Goal: Task Accomplishment & Management: Use online tool/utility

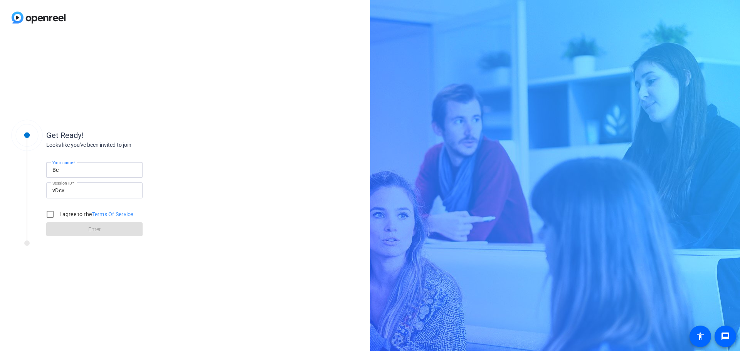
type input "[PERSON_NAME]"
click at [49, 215] on input "I agree to the Terms Of Service" at bounding box center [49, 213] width 15 height 15
checkbox input "true"
click at [71, 232] on span at bounding box center [94, 229] width 96 height 18
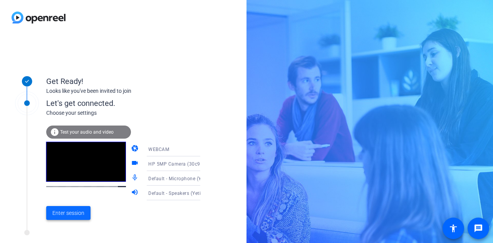
click at [74, 215] on span "Enter session" at bounding box center [68, 213] width 32 height 8
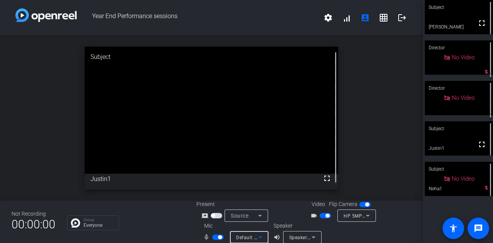
click at [259, 237] on icon at bounding box center [261, 238] width 4 height 2
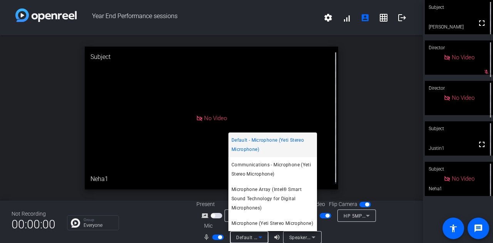
click at [315, 237] on div at bounding box center [246, 121] width 493 height 243
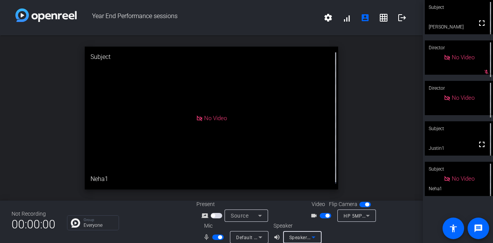
click at [315, 237] on icon at bounding box center [313, 237] width 9 height 9
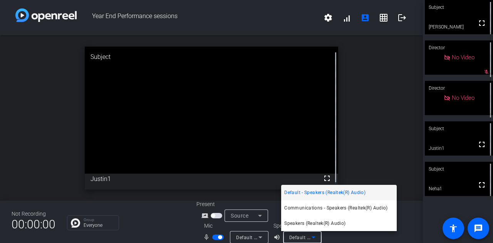
click at [156, 215] on div at bounding box center [246, 121] width 493 height 243
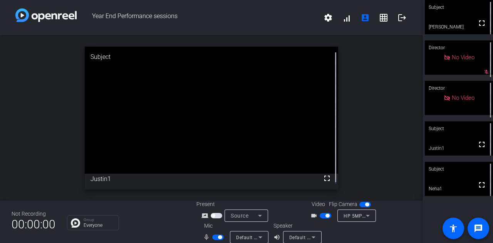
click at [259, 238] on icon at bounding box center [261, 238] width 4 height 2
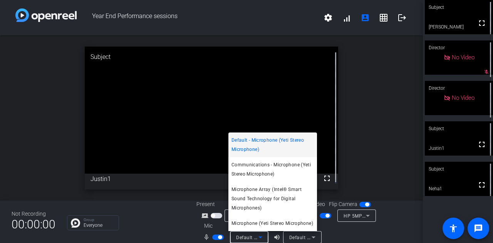
click at [314, 238] on div at bounding box center [246, 121] width 493 height 243
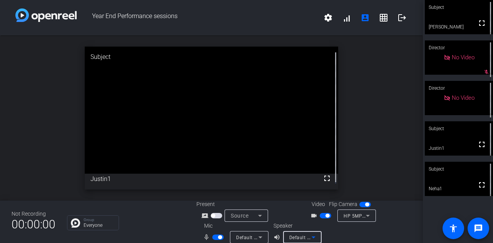
click at [314, 237] on icon at bounding box center [313, 237] width 9 height 9
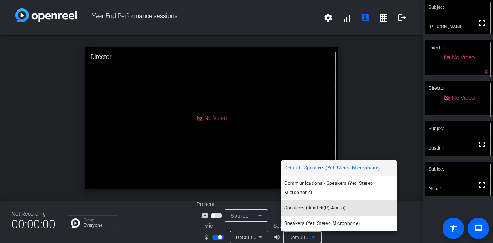
click at [305, 211] on span "Speakers (Realtek(R) Audio)" at bounding box center [314, 207] width 61 height 9
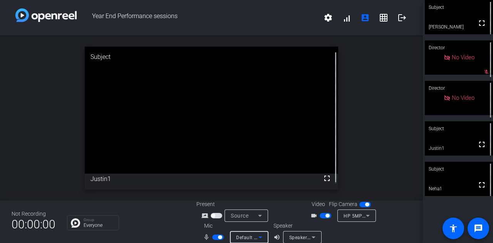
click at [258, 236] on icon at bounding box center [260, 237] width 9 height 9
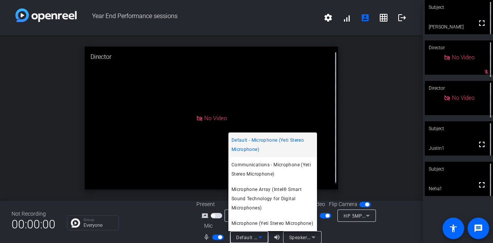
click at [39, 115] on div at bounding box center [246, 121] width 493 height 243
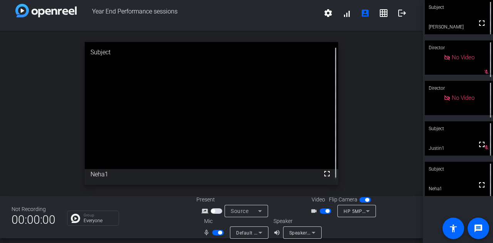
scroll to position [9, 0]
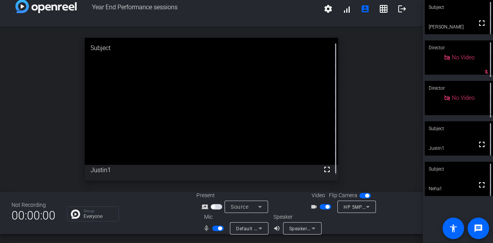
click at [211, 205] on span "button" at bounding box center [213, 207] width 4 height 4
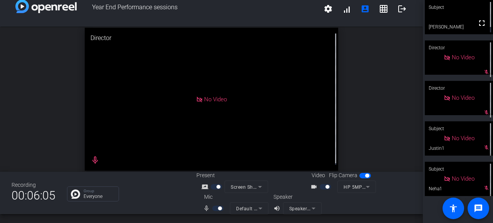
click at [312, 208] on mat-form-field "Speakers (Realtek(R) Audio)" at bounding box center [302, 208] width 39 height 12
click at [312, 207] on mat-form-field "Speakers (Realtek(R) Audio)" at bounding box center [302, 208] width 39 height 12
click at [311, 208] on mat-form-field "Speakers (Realtek(R) Audio)" at bounding box center [302, 208] width 39 height 12
click at [302, 208] on mat-form-field "Speakers (Realtek(R) Audio)" at bounding box center [302, 208] width 39 height 12
click at [274, 208] on mat-icon "volume_up" at bounding box center [278, 208] width 9 height 9
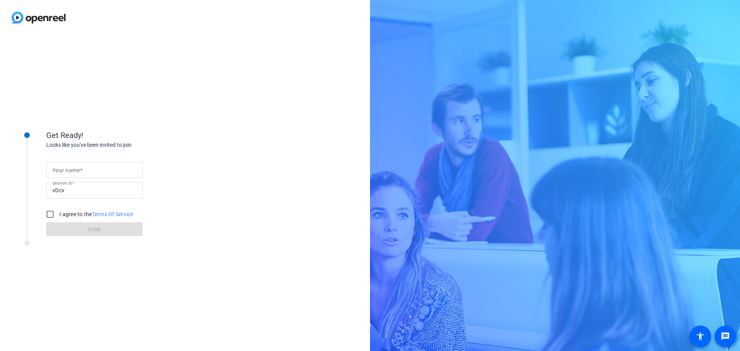
click at [78, 170] on mat-label "Your name" at bounding box center [65, 170] width 27 height 6
click at [78, 170] on input "Your name" at bounding box center [94, 169] width 84 height 9
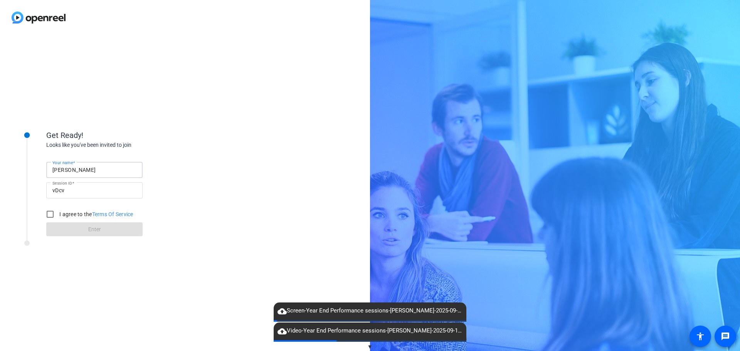
type input "[PERSON_NAME]"
click at [53, 214] on input "I agree to the Terms Of Service" at bounding box center [49, 213] width 15 height 15
checkbox input "true"
click at [73, 230] on span at bounding box center [94, 229] width 96 height 18
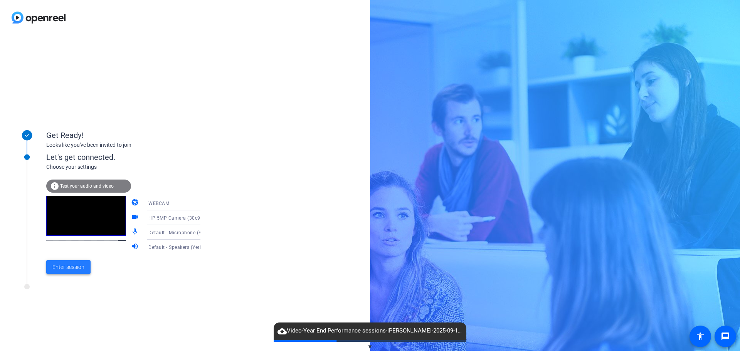
click at [67, 264] on span "Enter session" at bounding box center [68, 267] width 32 height 8
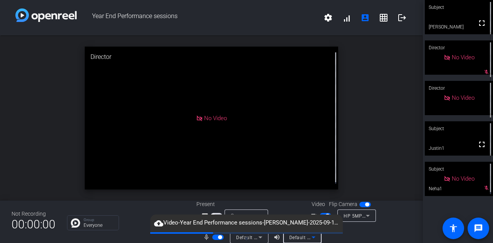
click at [311, 238] on icon at bounding box center [313, 237] width 9 height 9
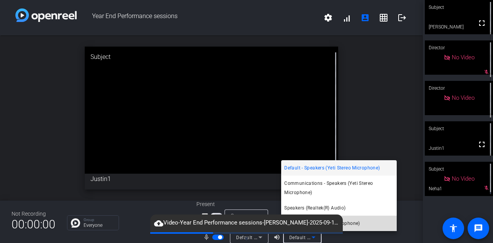
click at [348, 222] on span "Speakers (Yeti Stereo Microphone)" at bounding box center [322, 223] width 76 height 9
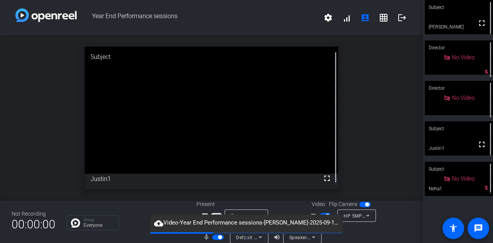
click at [408, 222] on div "Not Recording 00:00:00 Group Everyone Present screen_share_outline Source Video…" at bounding box center [211, 222] width 423 height 42
click at [11, 143] on div "open_in_new Subject fullscreen Justin1" at bounding box center [211, 117] width 423 height 165
click at [317, 239] on div "Speakers (Yeti Stereo Microphone)" at bounding box center [302, 237] width 39 height 12
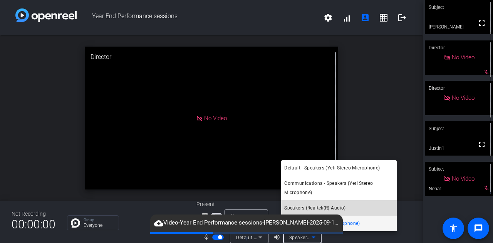
click at [323, 208] on span "Speakers (Realtek(R) Audio)" at bounding box center [314, 207] width 61 height 9
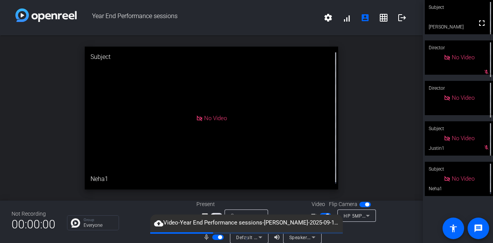
drag, startPoint x: 353, startPoint y: 233, endPoint x: 335, endPoint y: 235, distance: 17.5
click at [347, 235] on div at bounding box center [376, 233] width 69 height 22
drag, startPoint x: 319, startPoint y: 224, endPoint x: 322, endPoint y: 233, distance: 9.9
click at [320, 232] on div "cloud_upload Video-Year End Performance sessions-[PERSON_NAME]-2025-09-18-22-49…" at bounding box center [246, 224] width 193 height 18
click at [133, 221] on div "Group Everyone" at bounding box center [126, 222] width 118 height 15
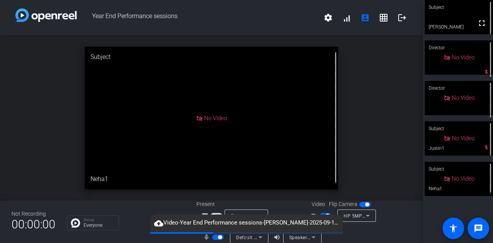
drag, startPoint x: 155, startPoint y: 219, endPoint x: 159, endPoint y: 240, distance: 20.9
click at [159, 242] on openreel-root "Year End Performance sessions settings signal_cellular_alt account_box grid_on …" at bounding box center [246, 121] width 493 height 243
drag, startPoint x: 166, startPoint y: 225, endPoint x: 165, endPoint y: 232, distance: 7.0
click at [165, 232] on div "cloud_upload Video-Year End Performance sessions-[PERSON_NAME]-2025-09-18-22-49…" at bounding box center [246, 224] width 193 height 18
click at [213, 215] on div "cloud_upload Video-Year End Performance sessions-[PERSON_NAME]-2025-09-18-22-49…" at bounding box center [246, 224] width 193 height 18
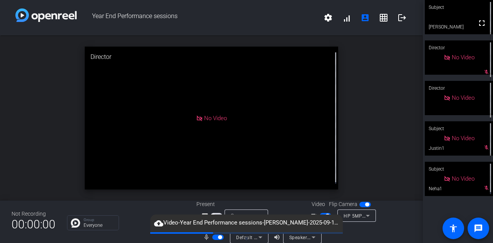
click at [208, 222] on span "cloud_upload Video-Year End Performance sessions-[PERSON_NAME]-2025-09-18-22-49…" at bounding box center [246, 222] width 193 height 9
click at [214, 213] on mat-slide-toggle at bounding box center [217, 216] width 13 height 8
drag, startPoint x: 204, startPoint y: 223, endPoint x: 202, endPoint y: 227, distance: 4.0
click at [203, 225] on span "cloud_upload Video-Year End Performance sessions-[PERSON_NAME]-2025-09-18-22-49…" at bounding box center [246, 222] width 193 height 9
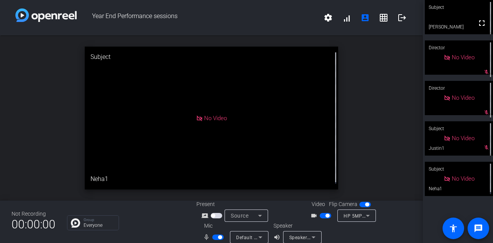
click at [212, 215] on span "button" at bounding box center [213, 216] width 4 height 4
click at [217, 216] on span "button" at bounding box center [219, 216] width 4 height 4
click at [216, 216] on span "button" at bounding box center [217, 215] width 12 height 5
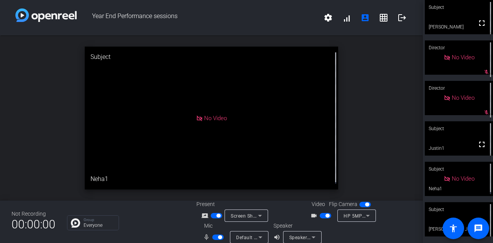
scroll to position [9, 0]
